Goal: Task Accomplishment & Management: Use online tool/utility

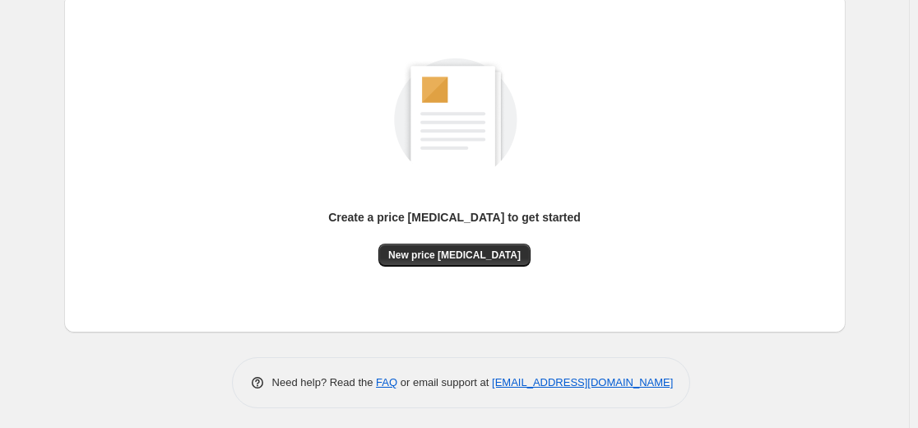
scroll to position [188, 0]
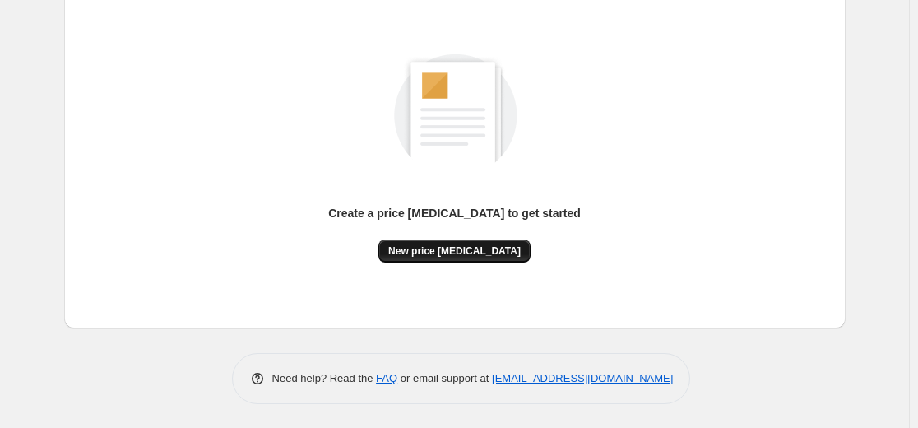
click at [458, 244] on span "New price [MEDICAL_DATA]" at bounding box center [454, 250] width 132 height 13
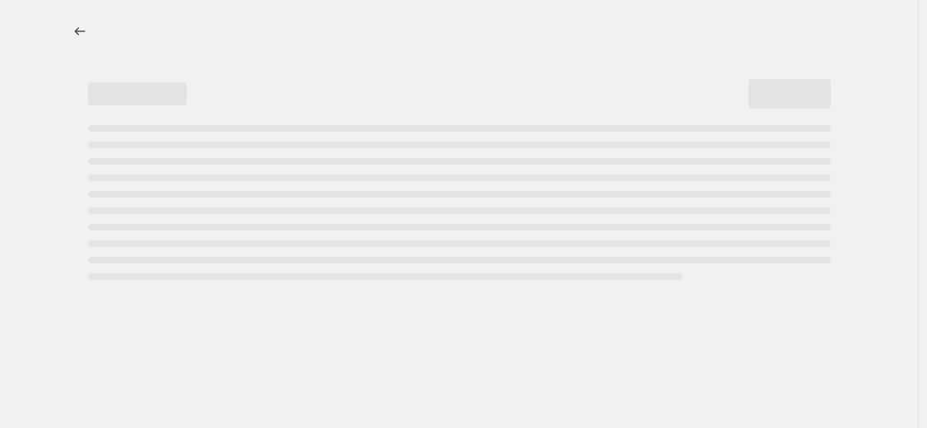
select select "percentage"
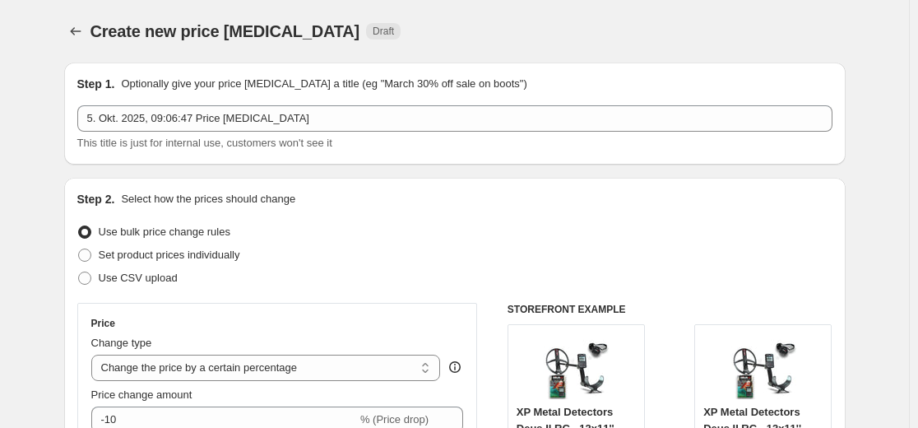
scroll to position [247, 0]
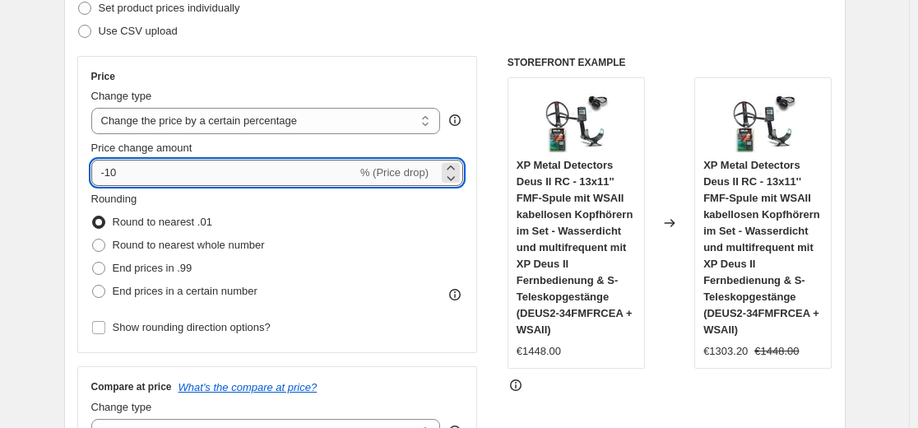
click at [230, 177] on input "-10" at bounding box center [224, 173] width 266 height 26
type input "-1"
type input "-35"
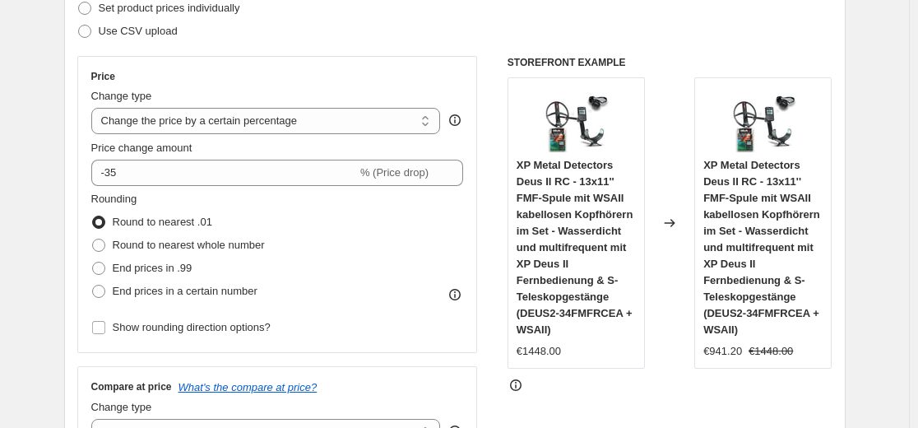
click at [428, 20] on div "Use CSV upload" at bounding box center [454, 31] width 755 height 23
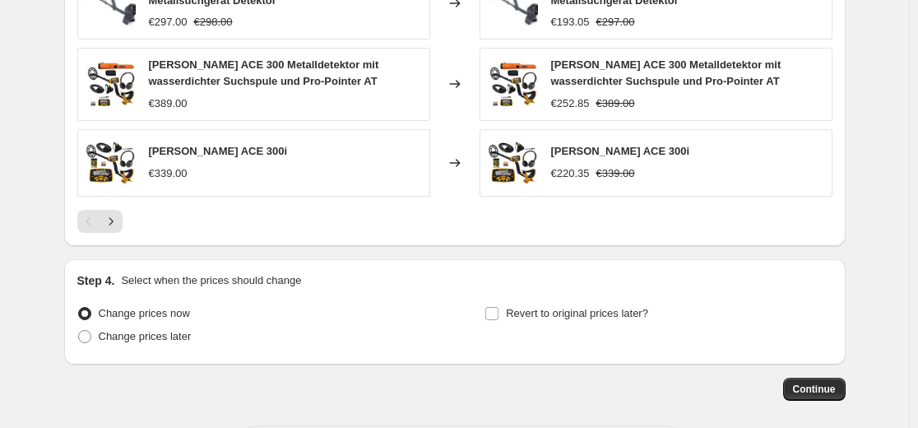
scroll to position [1305, 0]
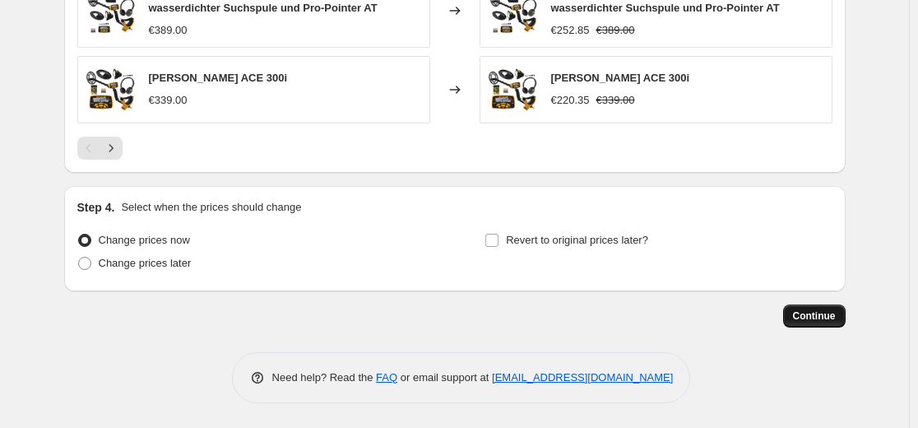
click at [817, 318] on span "Continue" at bounding box center [814, 315] width 43 height 13
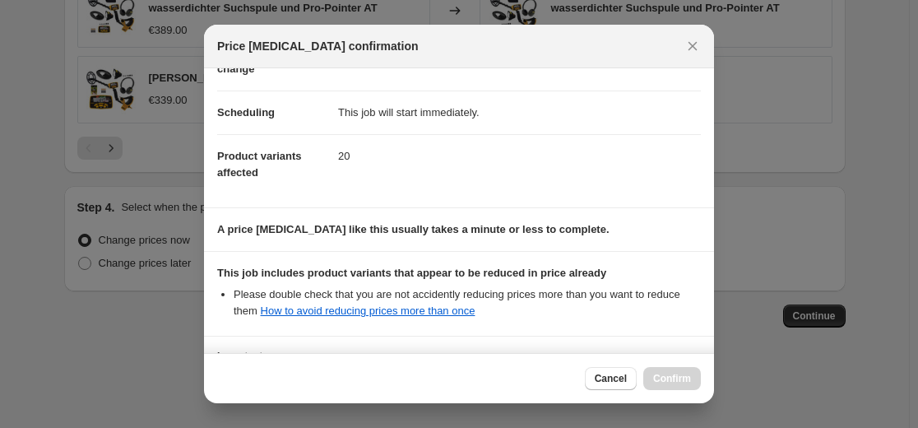
scroll to position [265, 0]
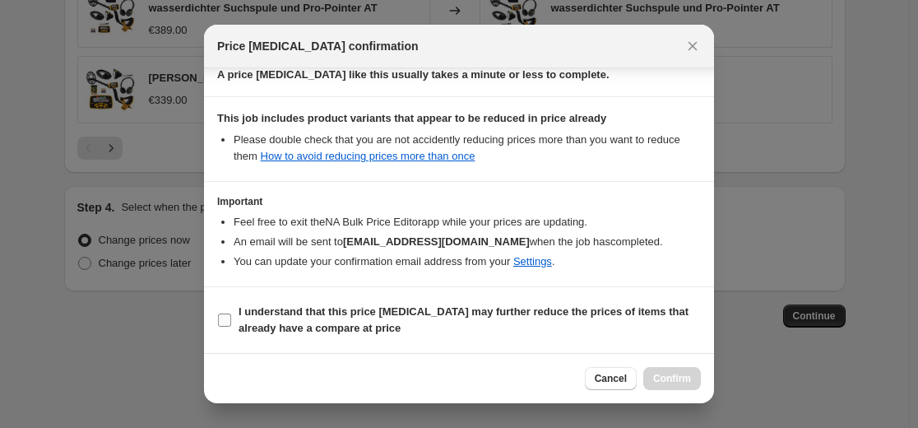
click at [556, 318] on b "I understand that this price [MEDICAL_DATA] may further reduce the prices of it…" at bounding box center [464, 319] width 450 height 29
click at [231, 318] on input "I understand that this price [MEDICAL_DATA] may further reduce the prices of it…" at bounding box center [224, 320] width 13 height 13
checkbox input "true"
click at [673, 388] on button "Confirm" at bounding box center [673, 378] width 58 height 23
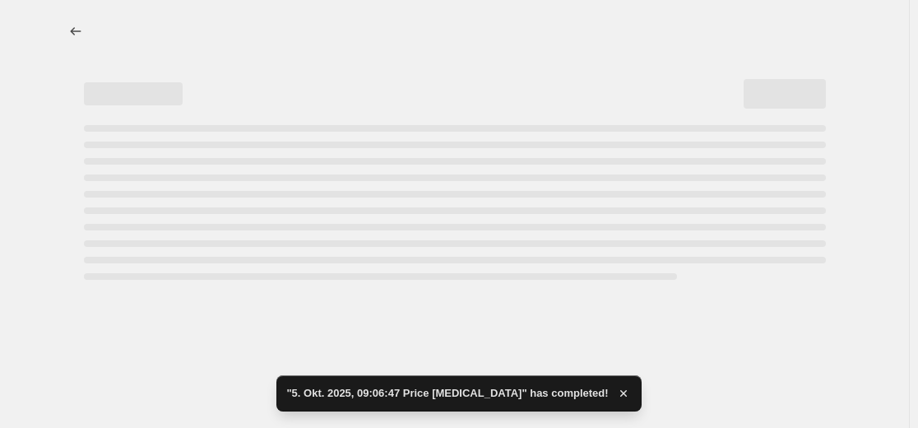
select select "percentage"
